Goal: Information Seeking & Learning: Learn about a topic

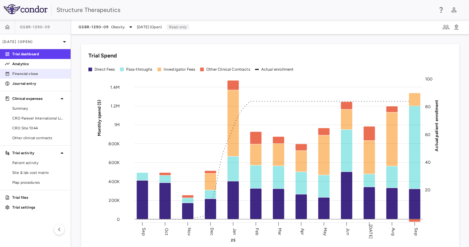
click at [35, 76] on p "Financial close" at bounding box center [38, 74] width 53 height 6
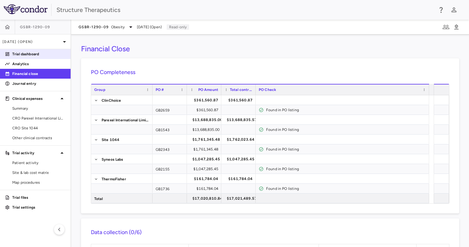
click at [28, 53] on p "Trial dashboard" at bounding box center [38, 54] width 53 height 6
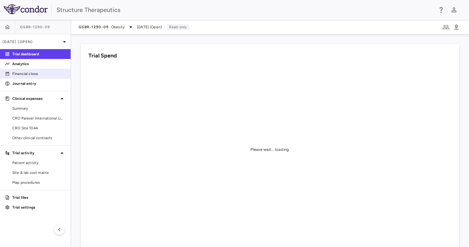
click at [25, 71] on p "Financial close" at bounding box center [38, 74] width 53 height 6
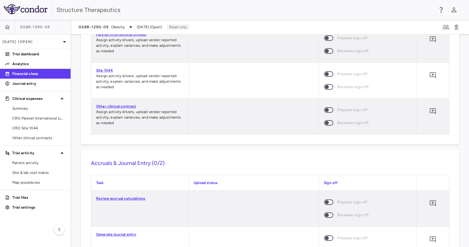
scroll to position [541, 0]
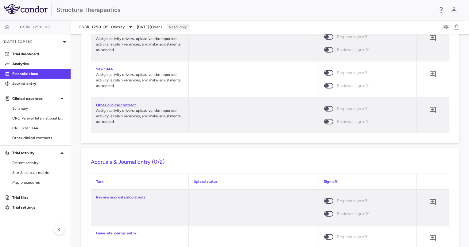
click at [139, 198] on link "Review accrual calculations" at bounding box center [120, 197] width 49 height 4
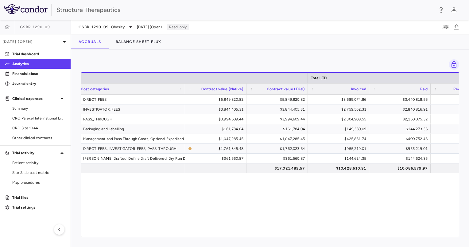
click at [255, 241] on div "Drag here to set row groups Drag here to set column labels Total LTD Vendor Ven…" at bounding box center [270, 148] width 398 height 198
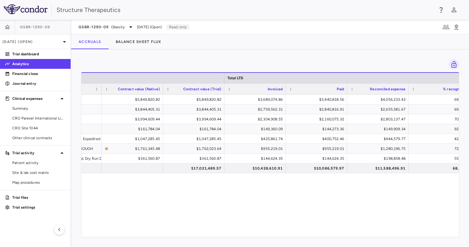
scroll to position [0, 299]
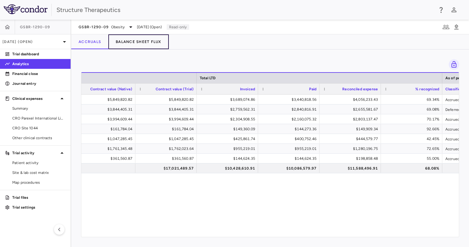
click at [131, 42] on button "Balance Sheet Flux" at bounding box center [138, 41] width 61 height 15
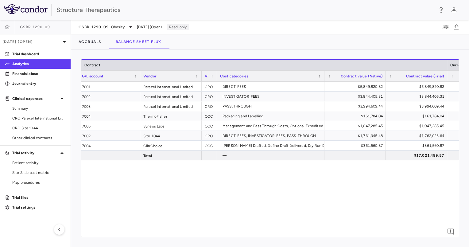
click at [91, 33] on div "GSBR-1290-09 Obesity [DATE] (Open) Read-only" at bounding box center [270, 27] width 398 height 15
click at [91, 39] on button "Accruals" at bounding box center [89, 41] width 37 height 15
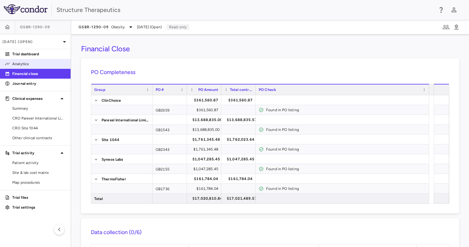
click at [23, 65] on p "Analytics" at bounding box center [38, 64] width 53 height 6
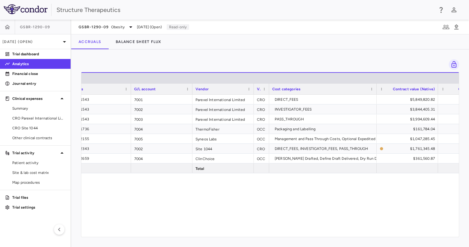
scroll to position [0, 27]
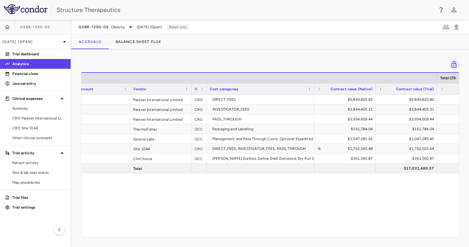
click at [355, 88] on span "Contract value (Native)" at bounding box center [352, 89] width 42 height 4
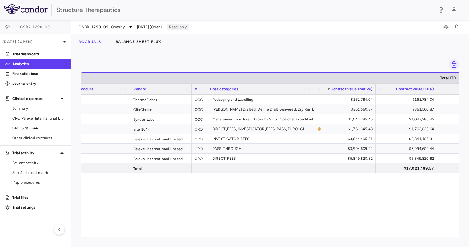
click at [355, 87] on span "Contract value (Native)" at bounding box center [352, 89] width 42 height 4
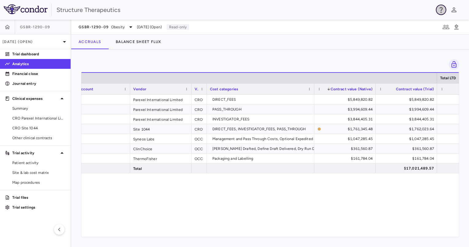
click at [441, 8] on icon "button" at bounding box center [441, 9] width 7 height 7
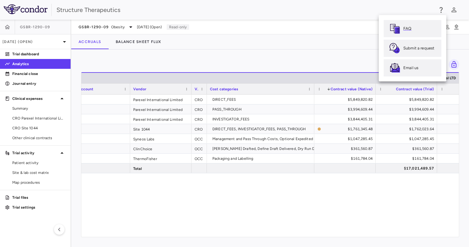
click at [409, 28] on p "FAQ" at bounding box center [408, 29] width 8 height 6
drag, startPoint x: 186, startPoint y: 233, endPoint x: 228, endPoint y: 238, distance: 42.4
click at [228, 238] on div at bounding box center [234, 123] width 469 height 247
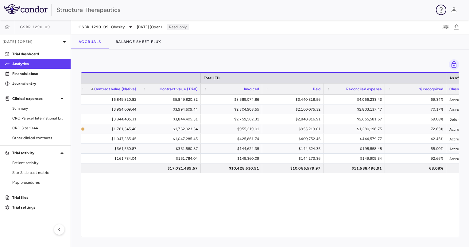
scroll to position [0, 315]
